Goal: Task Accomplishment & Management: Manage account settings

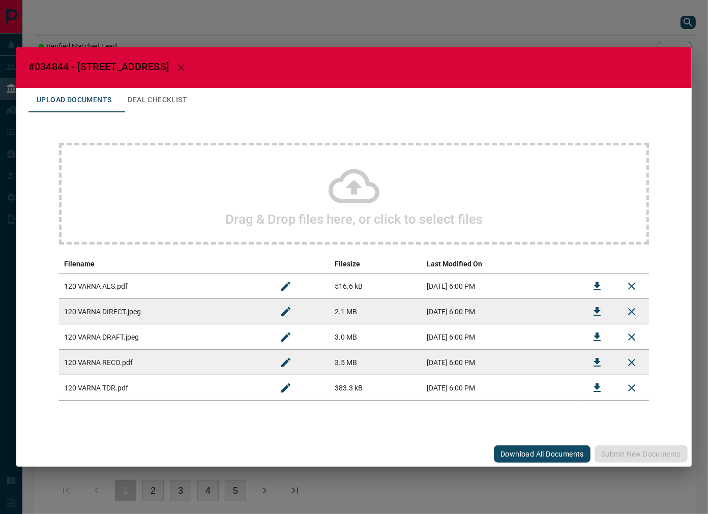
click at [64, 64] on span "#034844 - [STREET_ADDRESS]" at bounding box center [98, 66] width 140 height 12
copy span "034844"
click at [593, 280] on icon "Download" at bounding box center [597, 286] width 12 height 12
click at [592, 308] on icon "Download" at bounding box center [597, 311] width 12 height 12
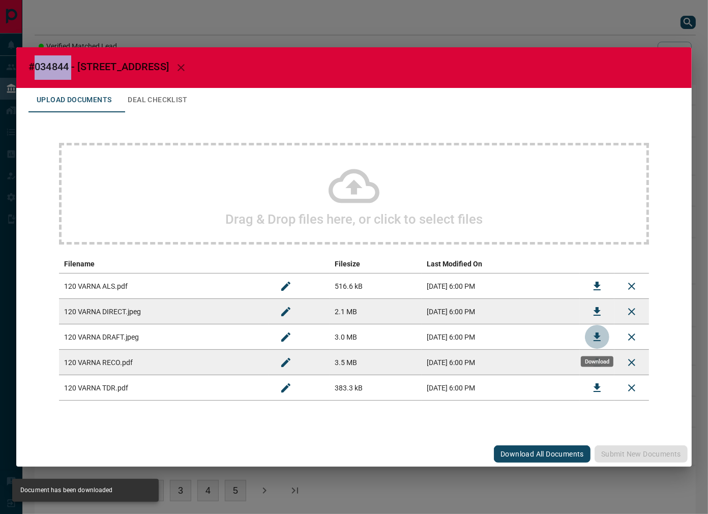
click at [602, 337] on icon "Download" at bounding box center [597, 337] width 12 height 12
click at [195, 97] on button "Deal Checklist" at bounding box center [157, 100] width 76 height 24
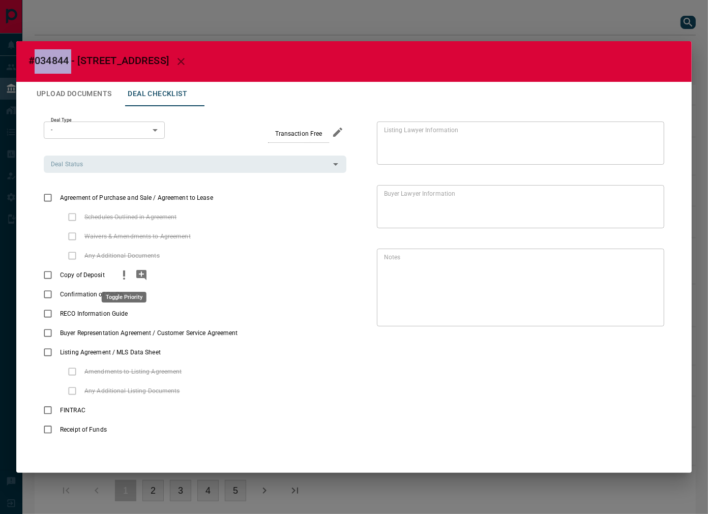
click at [123, 271] on icon "priority" at bounding box center [124, 273] width 2 height 6
click at [139, 278] on icon "add note" at bounding box center [141, 275] width 12 height 12
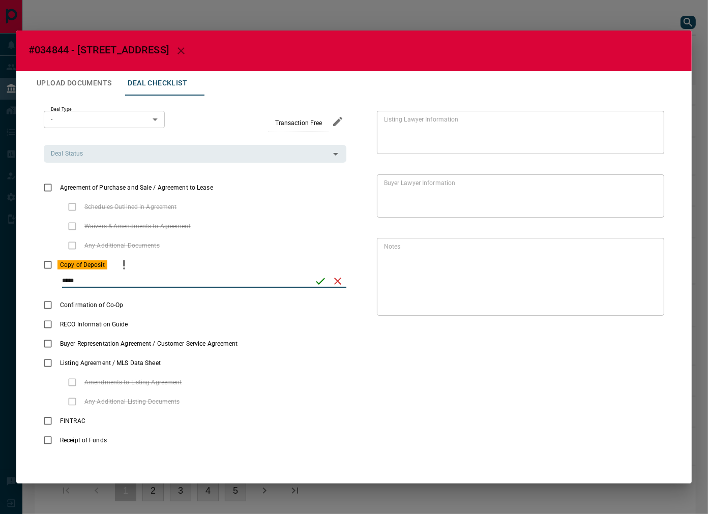
type input "*****"
click at [319, 285] on icon "save" at bounding box center [320, 281] width 12 height 12
click at [135, 159] on input "Deal Status" at bounding box center [187, 153] width 280 height 11
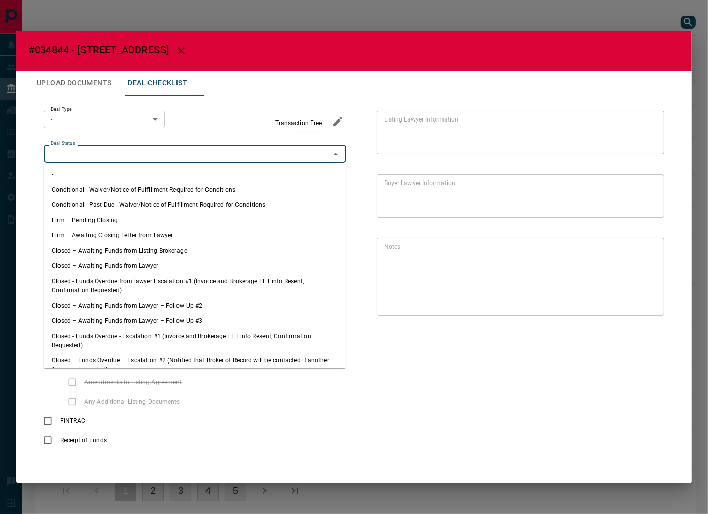
click at [134, 220] on li "Firm – Pending Closing" at bounding box center [195, 219] width 302 height 15
type input "**********"
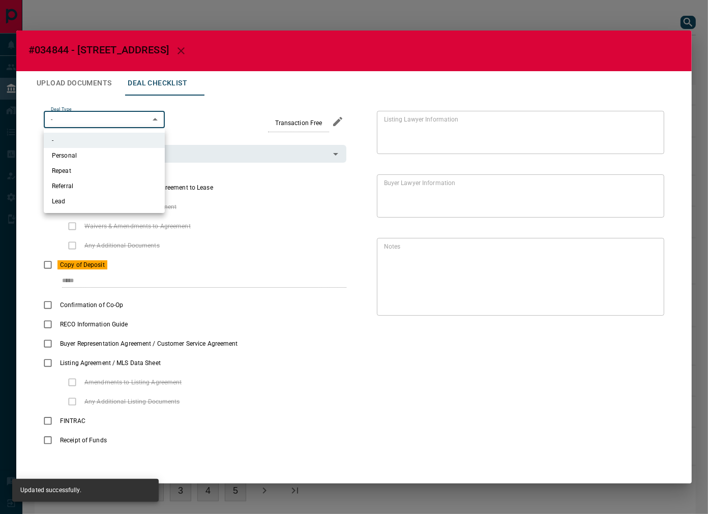
click at [109, 120] on body "Lead Transfers Leads Deals Listings Campaigns Quota Rules Agent Quotas Admin Mo…" at bounding box center [354, 262] width 708 height 525
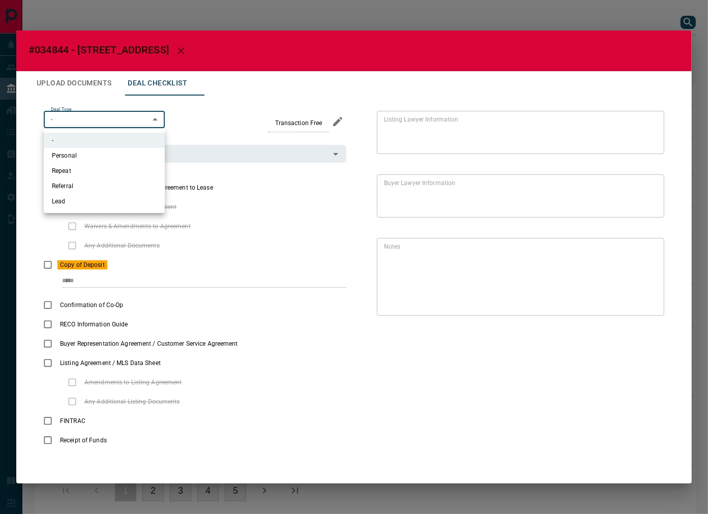
click at [117, 155] on li "Personal" at bounding box center [104, 155] width 121 height 15
type input "*"
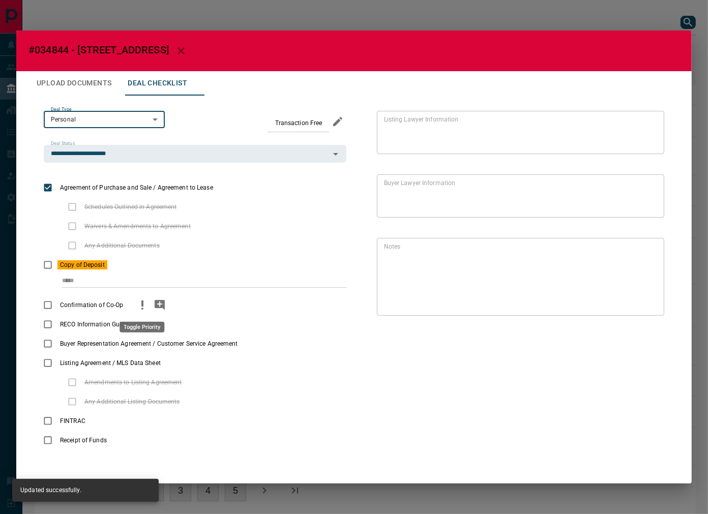
click at [147, 306] on icon "priority" at bounding box center [142, 305] width 12 height 12
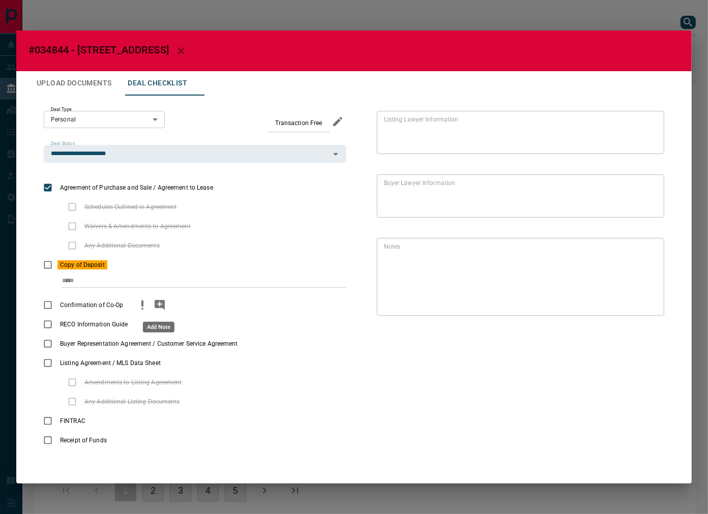
click at [159, 305] on icon "add note" at bounding box center [160, 305] width 10 height 10
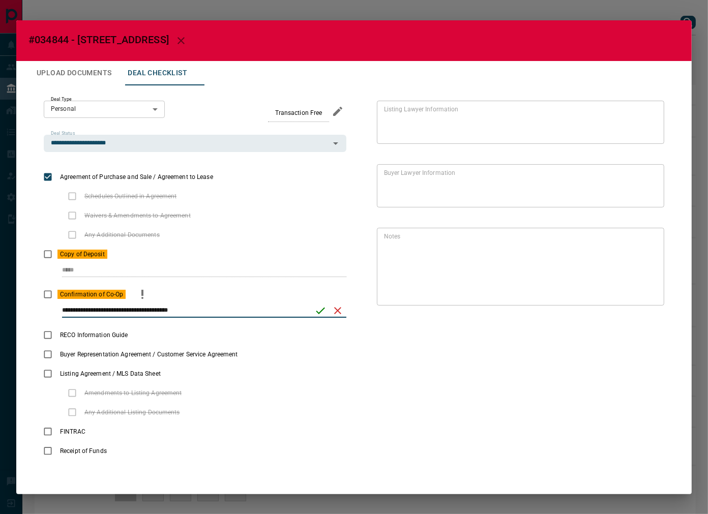
type input "**********"
click at [323, 320] on div "**********" at bounding box center [195, 314] width 302 height 21
click at [318, 315] on icon "save" at bounding box center [320, 310] width 12 height 12
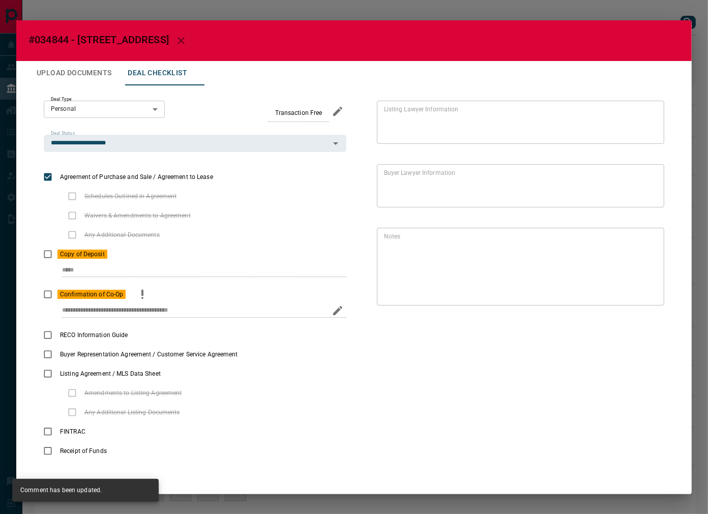
click at [105, 73] on button "Upload Documents" at bounding box center [73, 73] width 91 height 24
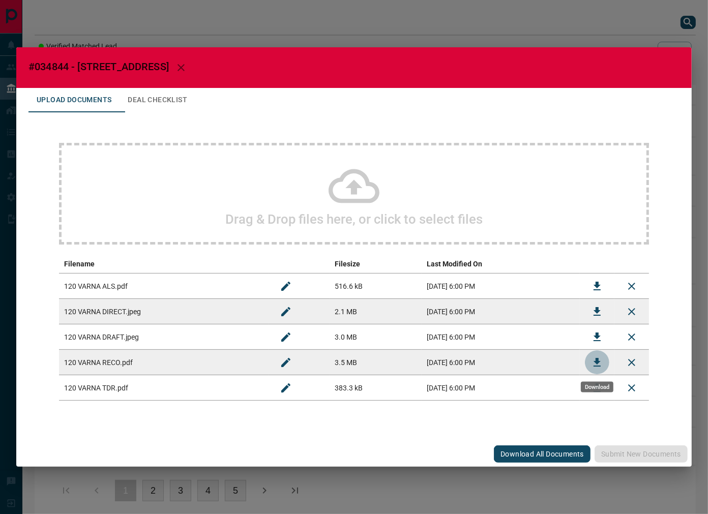
click at [605, 364] on button "Download" at bounding box center [597, 362] width 24 height 24
click at [590, 392] on button "Download" at bounding box center [597, 388] width 24 height 24
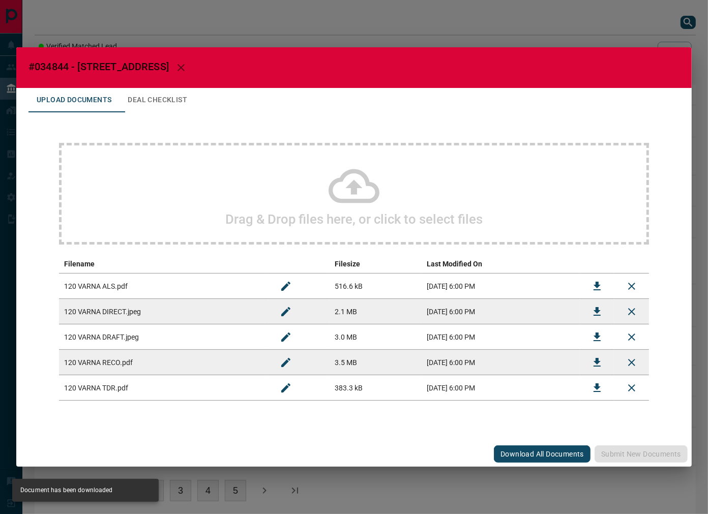
click at [158, 98] on button "Deal Checklist" at bounding box center [157, 100] width 76 height 24
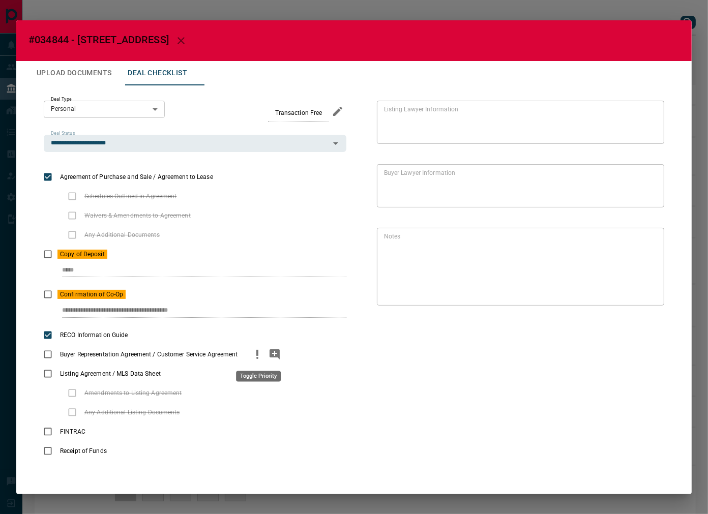
click at [255, 351] on icon "priority" at bounding box center [257, 354] width 12 height 12
click at [273, 356] on icon "add note" at bounding box center [274, 354] width 10 height 10
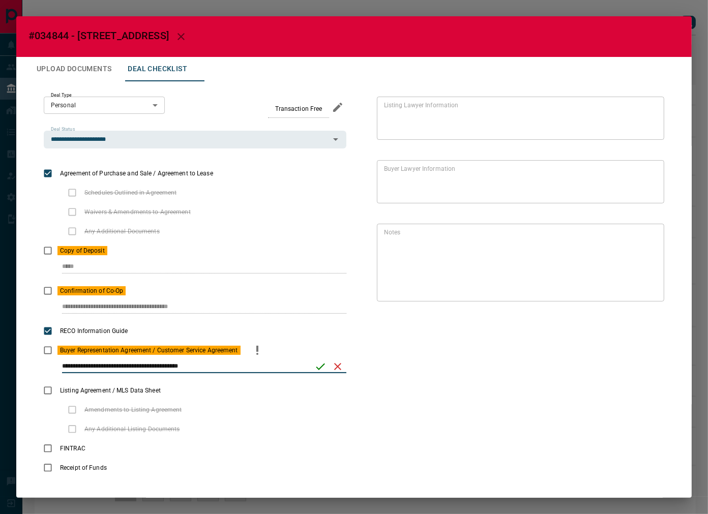
type input "**********"
click at [316, 359] on button "save" at bounding box center [320, 366] width 17 height 17
click at [98, 80] on button "Upload Documents" at bounding box center [73, 69] width 91 height 24
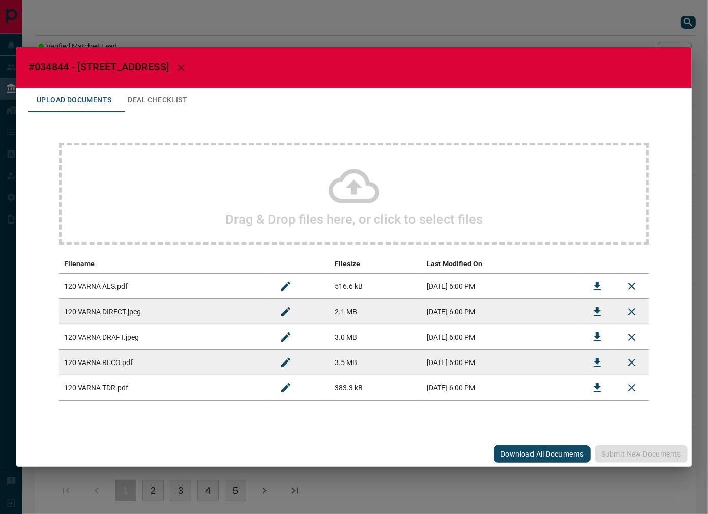
click at [194, 169] on div "Drag & Drop files here, or click to select files" at bounding box center [354, 194] width 590 height 102
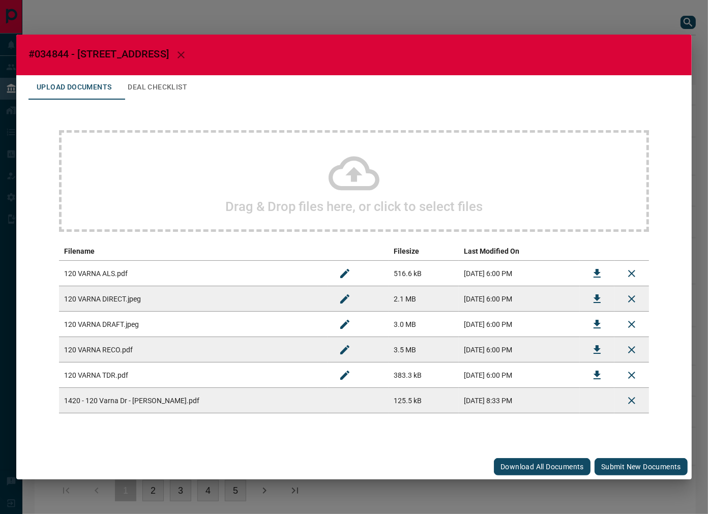
click at [644, 465] on button "Submit new documents" at bounding box center [640, 466] width 93 height 17
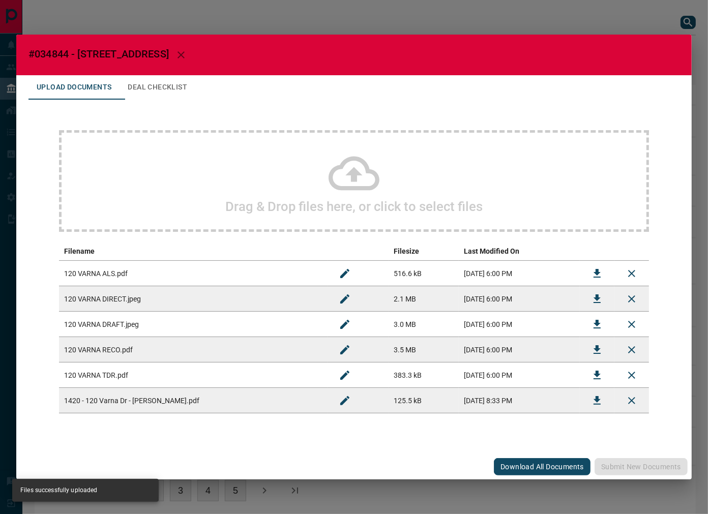
click at [173, 72] on h2 "#034844 - [STREET_ADDRESS]" at bounding box center [353, 55] width 675 height 41
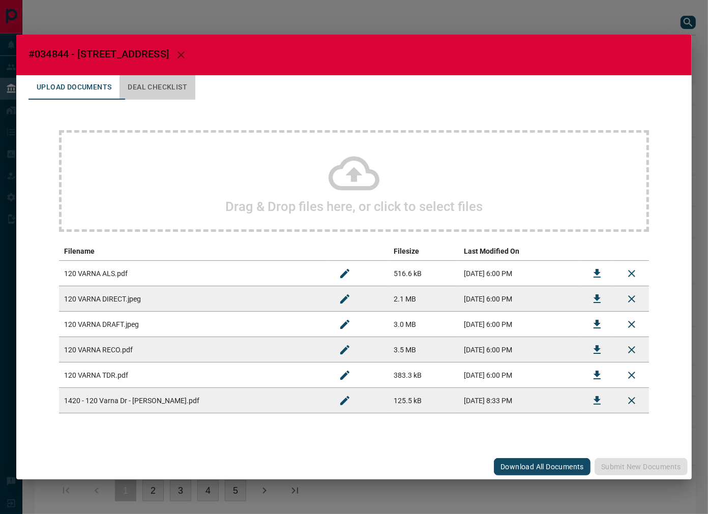
click at [170, 81] on button "Deal Checklist" at bounding box center [157, 87] width 76 height 24
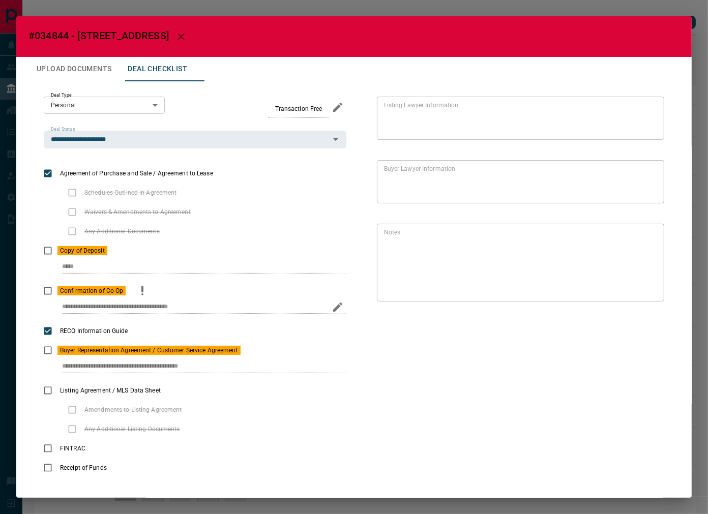
click at [220, 303] on div "**********" at bounding box center [195, 310] width 302 height 21
click at [243, 365] on div "**********" at bounding box center [195, 370] width 302 height 21
